Goal: Transaction & Acquisition: Purchase product/service

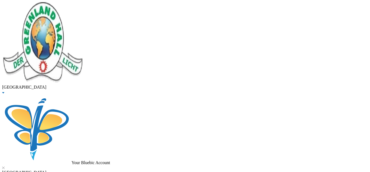
checkbox input "true"
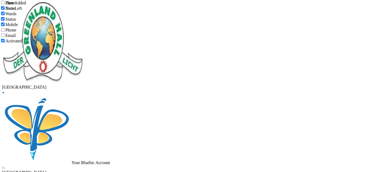
checkbox input "true"
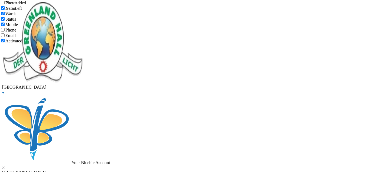
checkbox input "true"
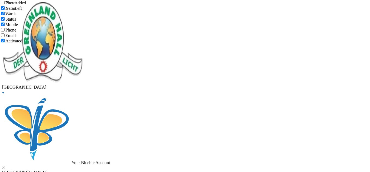
checkbox input "true"
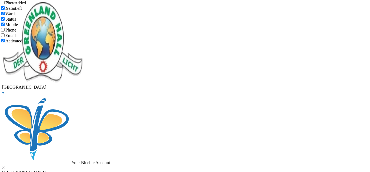
checkbox input "true"
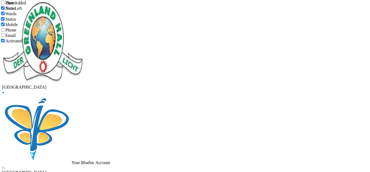
scroll to position [0, 0]
click at [43, 7] on span "Export to Spreadsheet" at bounding box center [24, 4] width 38 height 5
drag, startPoint x: 109, startPoint y: 43, endPoint x: 1, endPoint y: 44, distance: 108.2
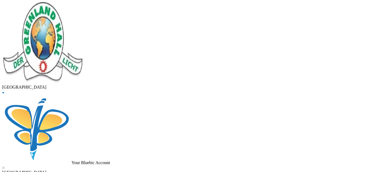
type input "osinubi"
drag, startPoint x: 96, startPoint y: 43, endPoint x: 50, endPoint y: 46, distance: 46.2
type input "[PERSON_NAME]"
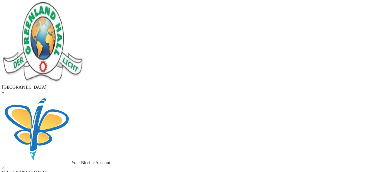
checkbox input "true"
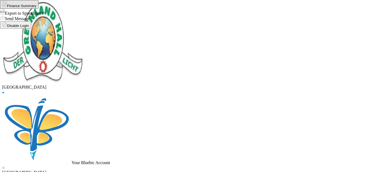
drag, startPoint x: 101, startPoint y: 44, endPoint x: 73, endPoint y: 40, distance: 28.4
type input "sulaimon"
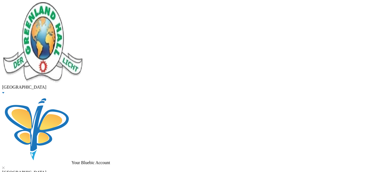
drag, startPoint x: 114, startPoint y: 47, endPoint x: 65, endPoint y: 44, distance: 49.2
type input "adetula"
checkbox input "false"
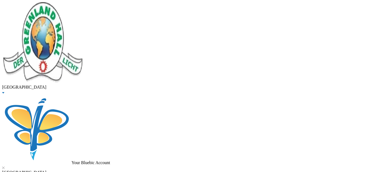
checkbox input "false"
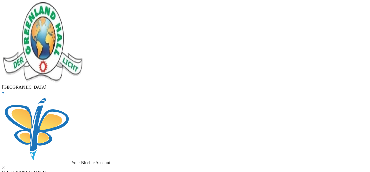
checkbox input "false"
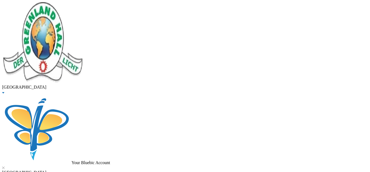
checkbox input "false"
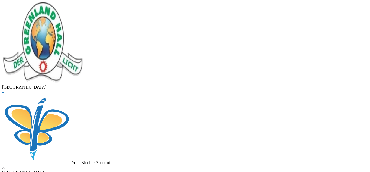
checkbox input "true"
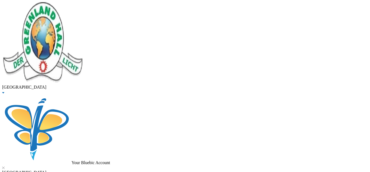
checkbox input "true"
checkbox input "false"
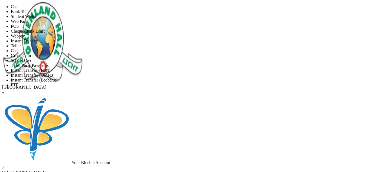
drag, startPoint x: 151, startPoint y: 63, endPoint x: 117, endPoint y: 58, distance: 34.6
type input "105000"
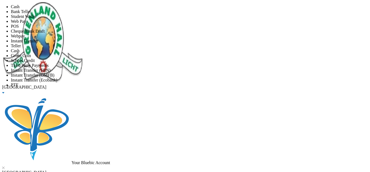
scroll to position [64, 0]
click at [190, 68] on li "Instant Transfer (FBN)" at bounding box center [190, 70] width 359 height 5
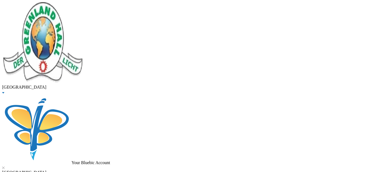
scroll to position [77, 0]
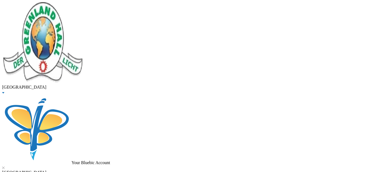
type input "[DATE]"
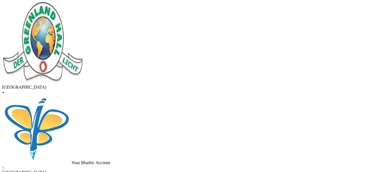
type input "4"
type input "5000"
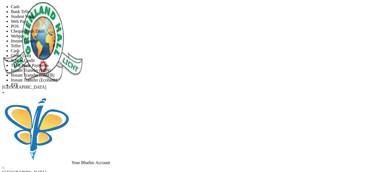
scroll to position [64, 0]
click at [206, 82] on li "PTF" at bounding box center [190, 84] width 359 height 5
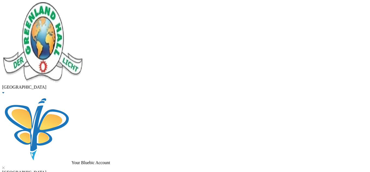
scroll to position [35, 0]
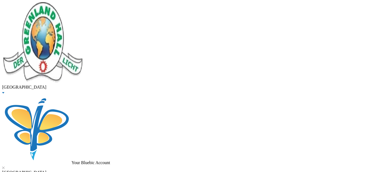
type input "[DATE]"
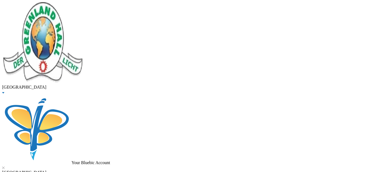
checkbox input "true"
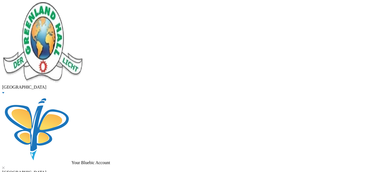
checkbox input "true"
checkbox input "false"
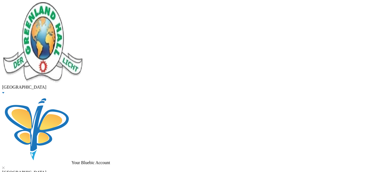
type input "105000"
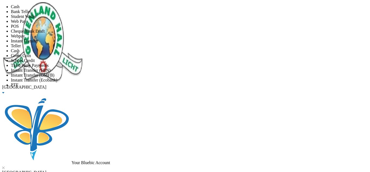
scroll to position [64, 0]
click at [192, 68] on li "Instant Transfer (FBN)" at bounding box center [190, 70] width 359 height 5
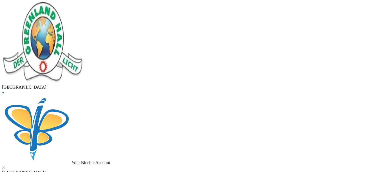
scroll to position [91, 0]
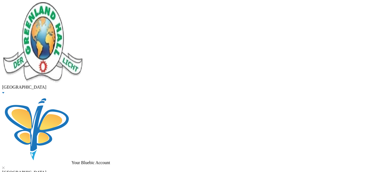
type input "[DATE]"
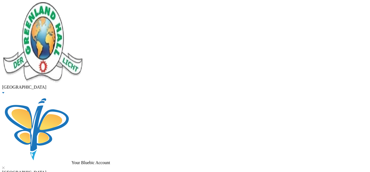
checkbox input "true"
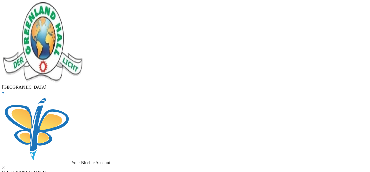
type input "5000"
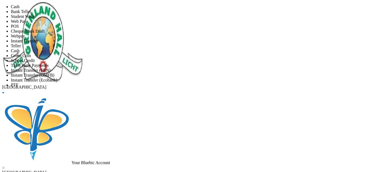
scroll to position [64, 0]
click at [184, 82] on li "PTF" at bounding box center [190, 84] width 359 height 5
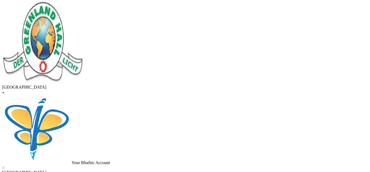
scroll to position [35, 0]
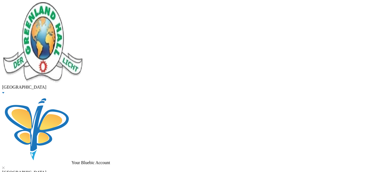
type input "[DATE]"
